Goal: Check status: Check status

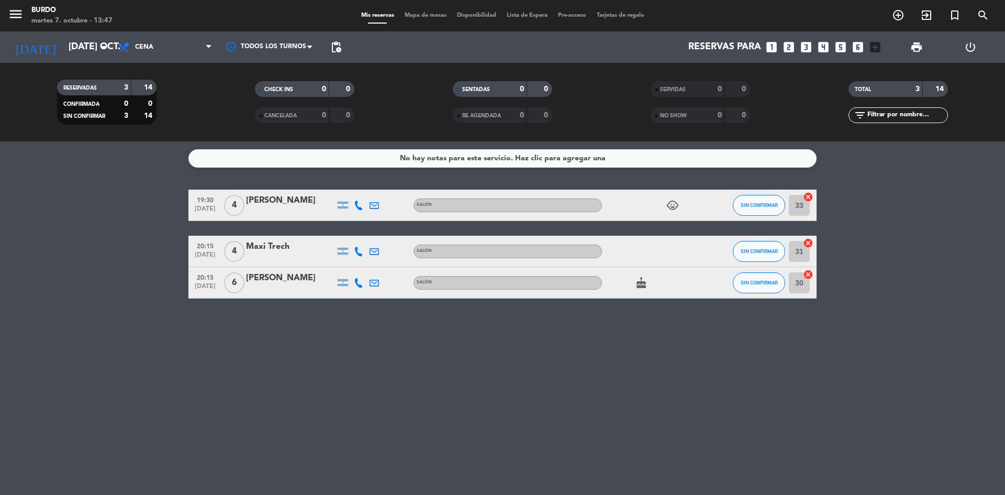
click at [676, 207] on icon "child_care" at bounding box center [672, 205] width 13 height 13
click at [644, 276] on icon "cake" at bounding box center [641, 282] width 13 height 13
click at [63, 44] on input "[DATE] oct." at bounding box center [123, 47] width 121 height 21
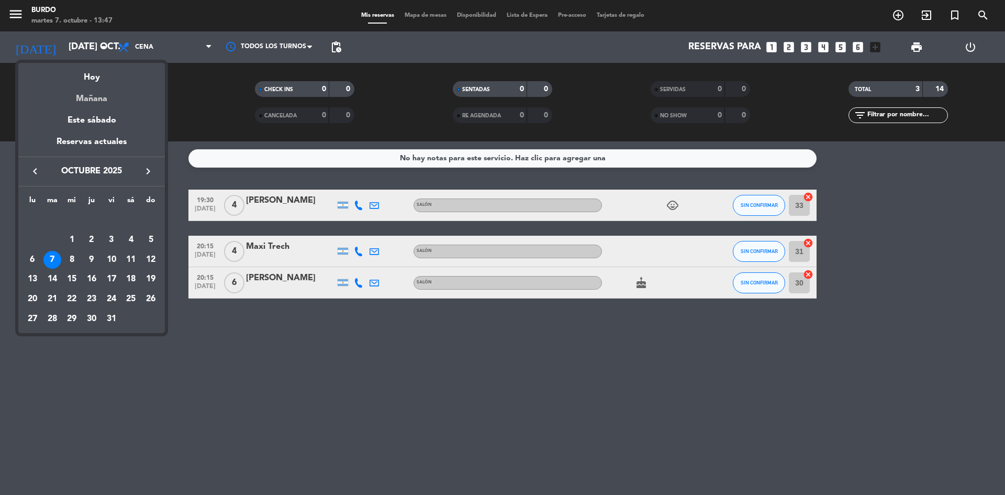
click at [101, 95] on div "Mañana" at bounding box center [91, 94] width 147 height 21
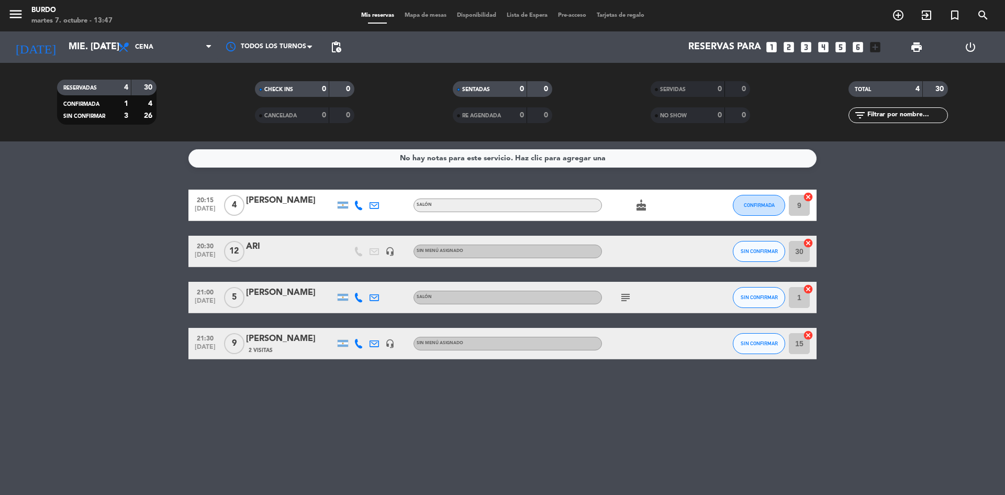
click at [621, 291] on icon "subject" at bounding box center [625, 297] width 13 height 13
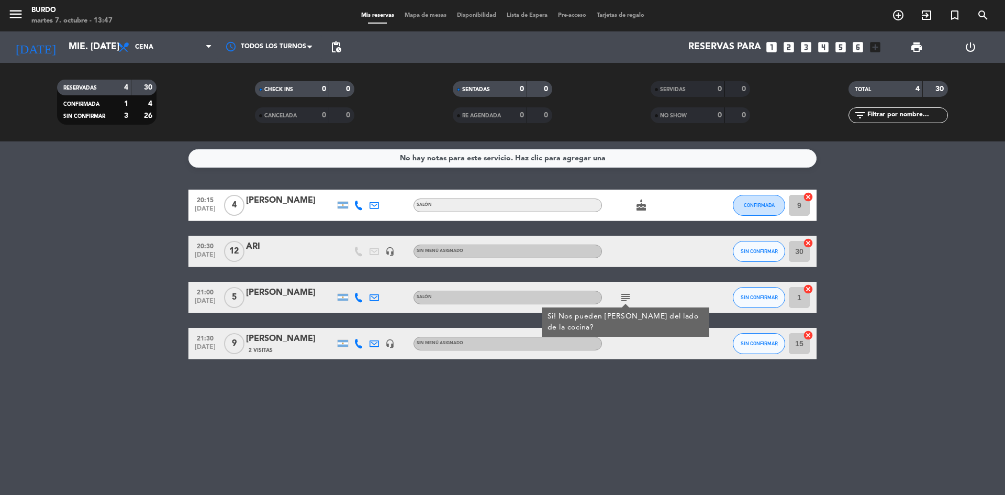
click at [647, 210] on span "cake" at bounding box center [641, 205] width 16 height 13
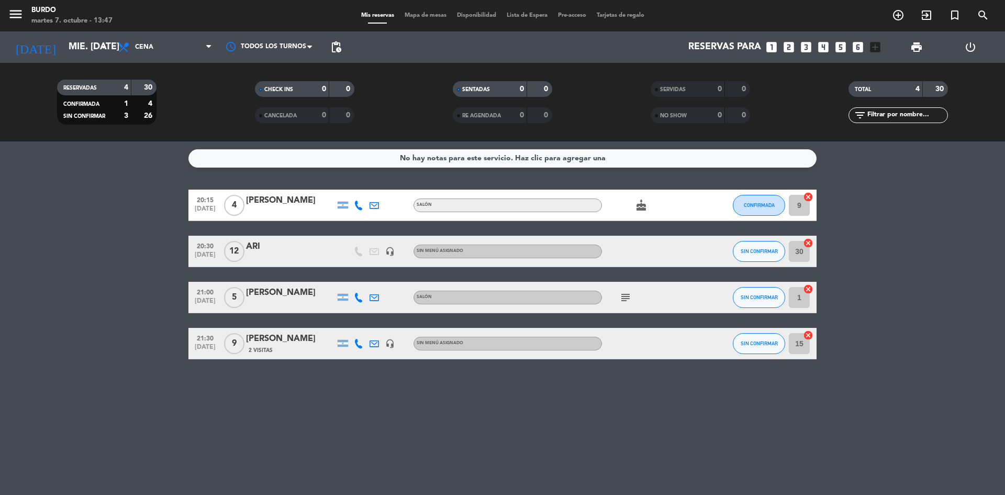
click at [646, 209] on icon "cake" at bounding box center [641, 205] width 13 height 13
click at [78, 54] on input "mié. [DATE]" at bounding box center [123, 47] width 121 height 21
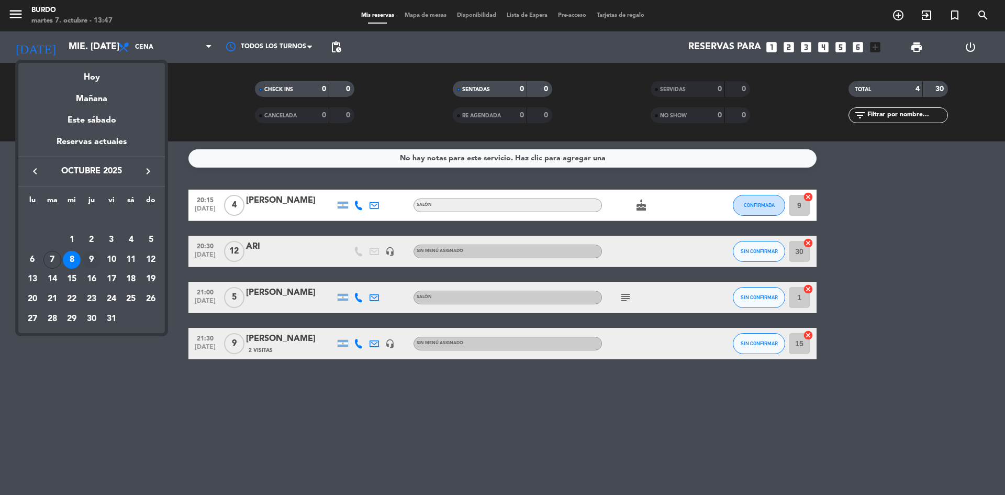
click at [94, 252] on div "9" at bounding box center [92, 260] width 18 height 18
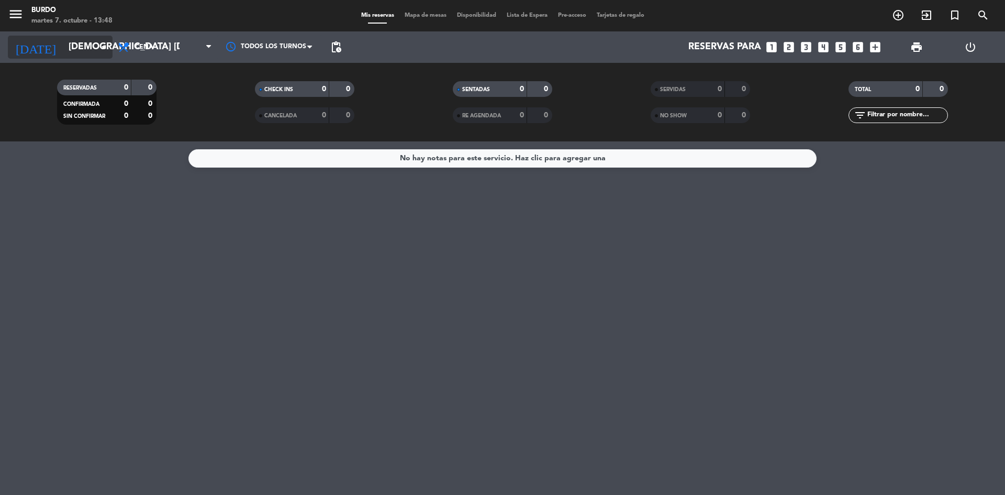
click at [92, 41] on input "[DEMOGRAPHIC_DATA] [DATE]" at bounding box center [123, 47] width 121 height 21
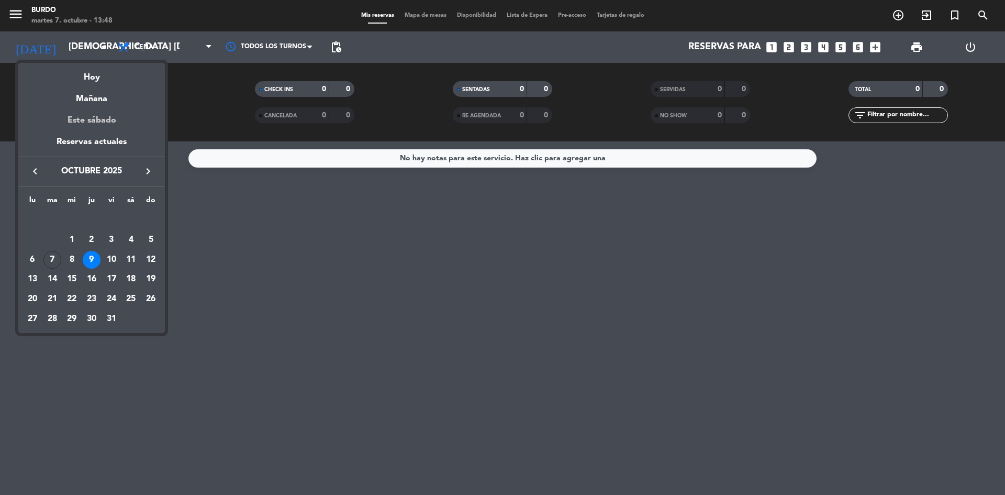
click at [82, 122] on div "Este sábado" at bounding box center [91, 120] width 147 height 29
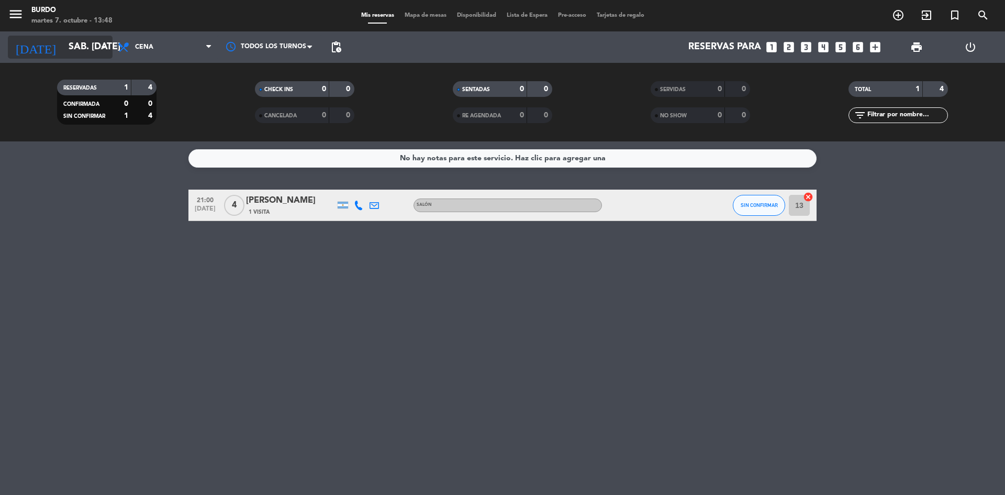
click at [74, 41] on input "sáb. [DATE]" at bounding box center [123, 47] width 121 height 21
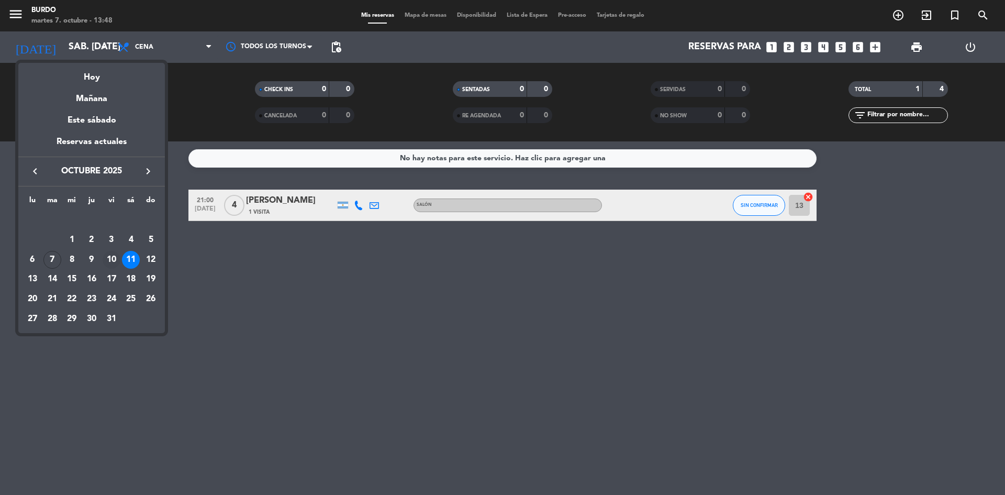
click at [112, 261] on div "10" at bounding box center [112, 260] width 18 height 18
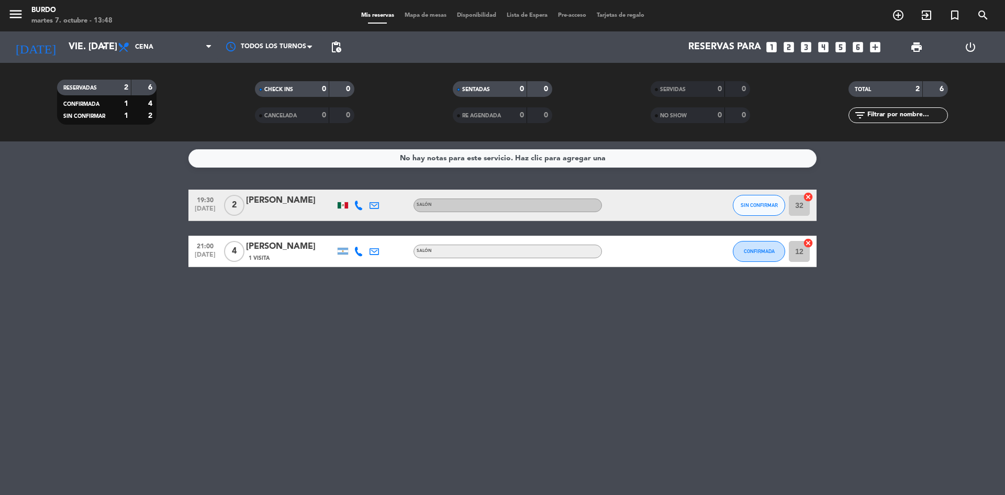
click at [91, 69] on div "RESERVADAS 2 6 CONFIRMADA 1 4 SIN CONFIRMAR 1 2 CHECK INS 0 0 CANCELADA 0 0 SEN…" at bounding box center [502, 102] width 1005 height 78
click at [86, 49] on input "vie. [DATE]" at bounding box center [123, 47] width 121 height 21
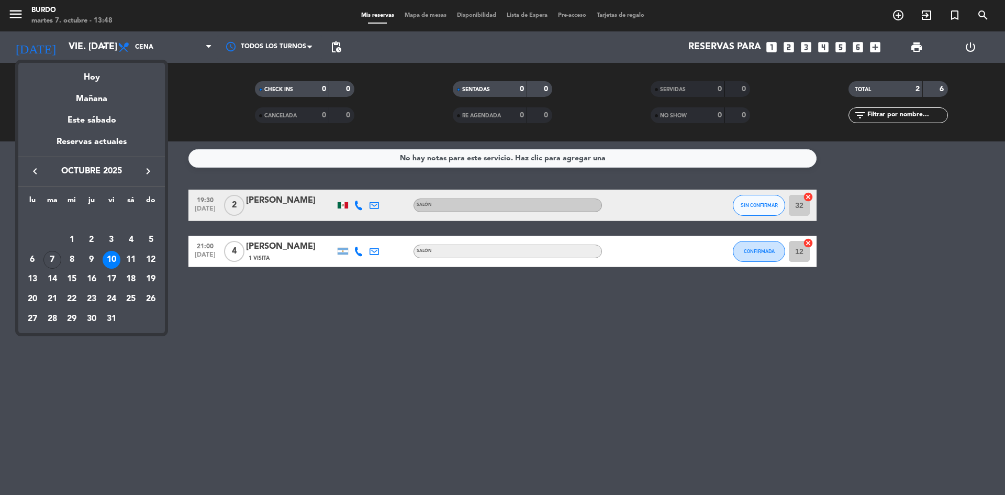
click at [88, 73] on div "Hoy" at bounding box center [91, 73] width 147 height 21
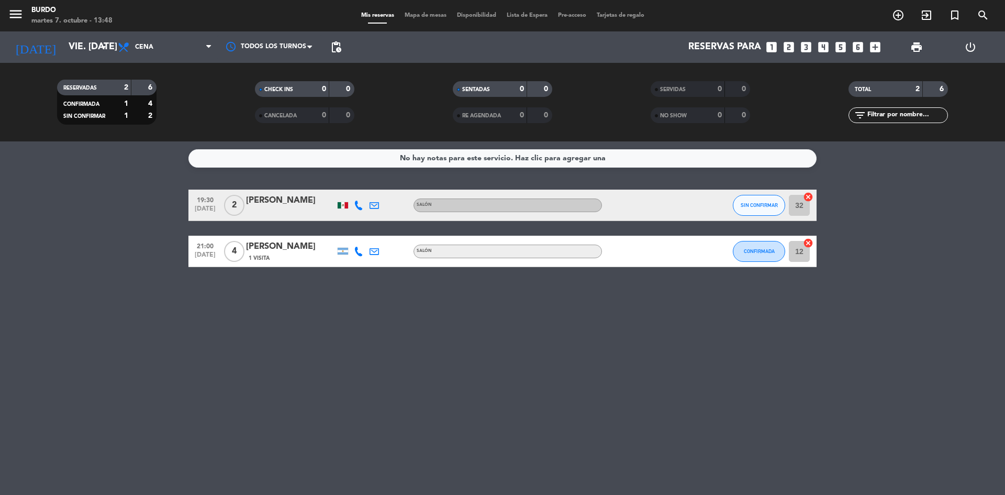
type input "[DATE] oct."
